Goal: Information Seeking & Learning: Stay updated

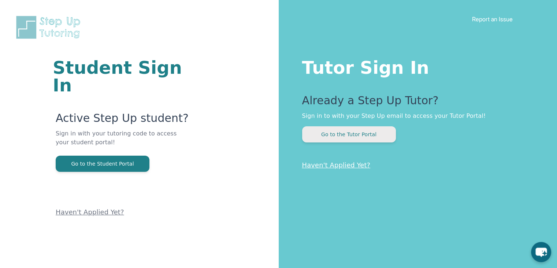
click at [374, 132] on button "Go to the Tutor Portal" at bounding box center [349, 134] width 94 height 16
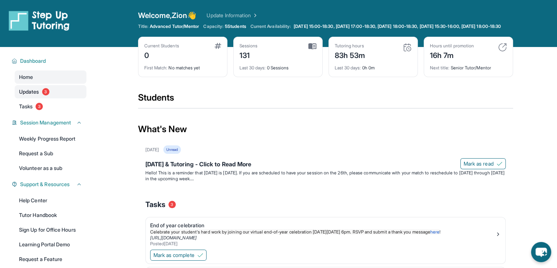
click at [40, 97] on link "Updates 3" at bounding box center [51, 91] width 72 height 13
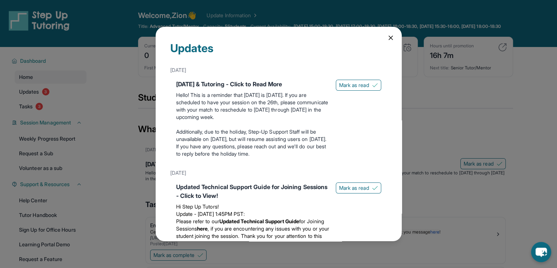
drag, startPoint x: 384, startPoint y: 36, endPoint x: 376, endPoint y: 4, distance: 32.4
click at [376, 4] on div "Updates [DATE] [DATE] & Tutoring - Click to Read More Hello! This is a reminder…" at bounding box center [278, 134] width 557 height 268
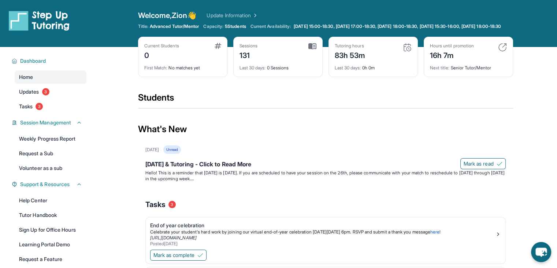
click at [242, 17] on link "Update Information" at bounding box center [232, 15] width 51 height 7
click at [189, 61] on div "First Match : No matches yet" at bounding box center [182, 65] width 77 height 10
